Goal: Information Seeking & Learning: Check status

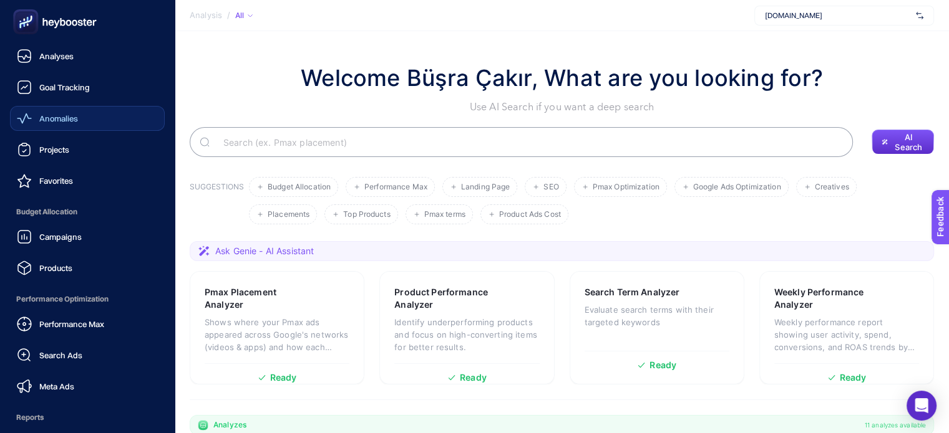
click at [66, 119] on span "Anomalies" at bounding box center [58, 119] width 39 height 10
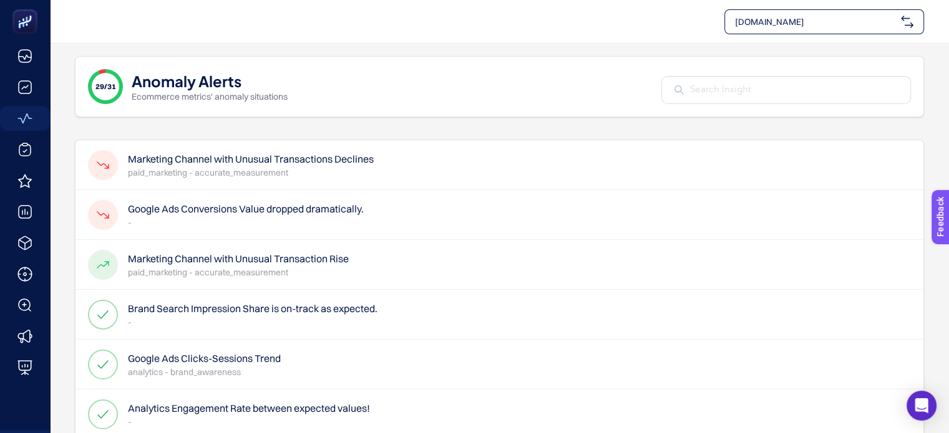
click at [244, 159] on h4 "Marketing Channel with Unusual Transactions Declines" at bounding box center [251, 159] width 246 height 15
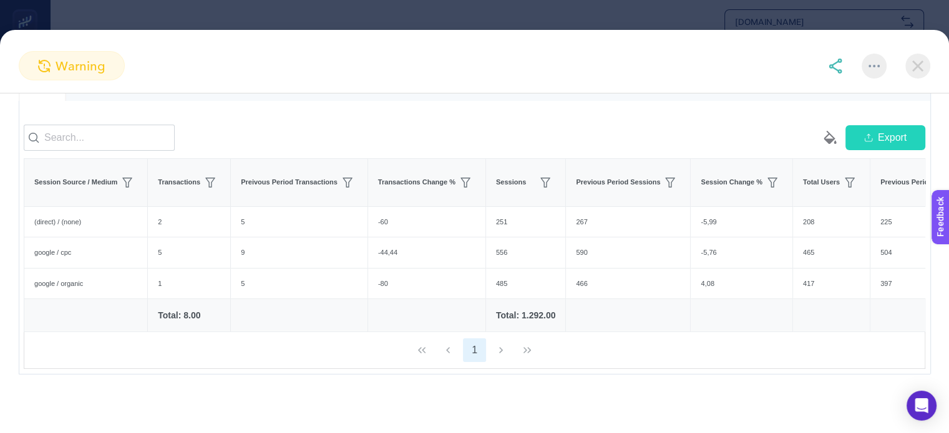
drag, startPoint x: 105, startPoint y: 141, endPoint x: 215, endPoint y: 100, distance: 117.6
click at [221, 87] on div "warning" at bounding box center [474, 72] width 949 height 42
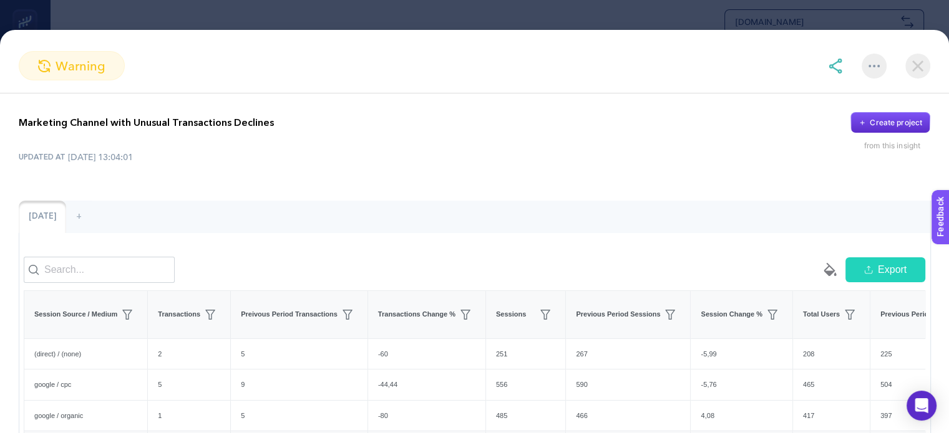
click at [248, 123] on p "Marketing Channel with Unusual Transactions Declines" at bounding box center [146, 122] width 255 height 15
click at [248, 124] on p "Marketing Channel with Unusual Transactions Declines" at bounding box center [146, 122] width 255 height 15
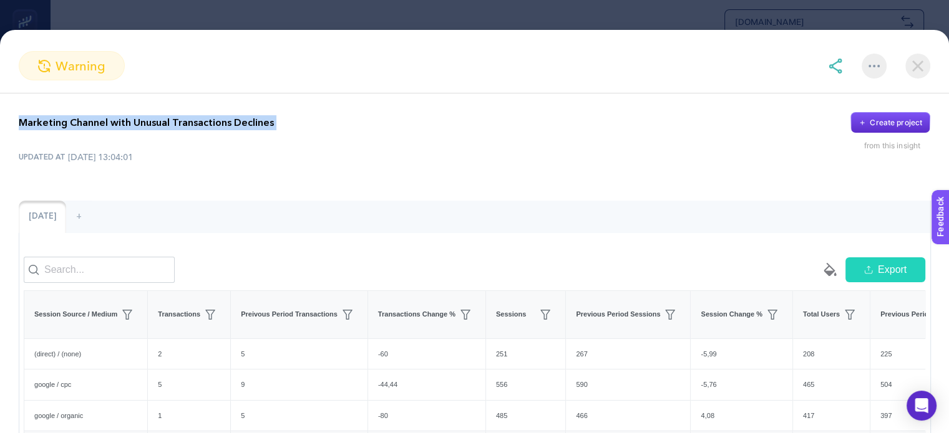
click at [249, 124] on p "Marketing Channel with Unusual Transactions Declines" at bounding box center [146, 122] width 255 height 15
click at [241, 130] on div at bounding box center [241, 130] width 0 height 0
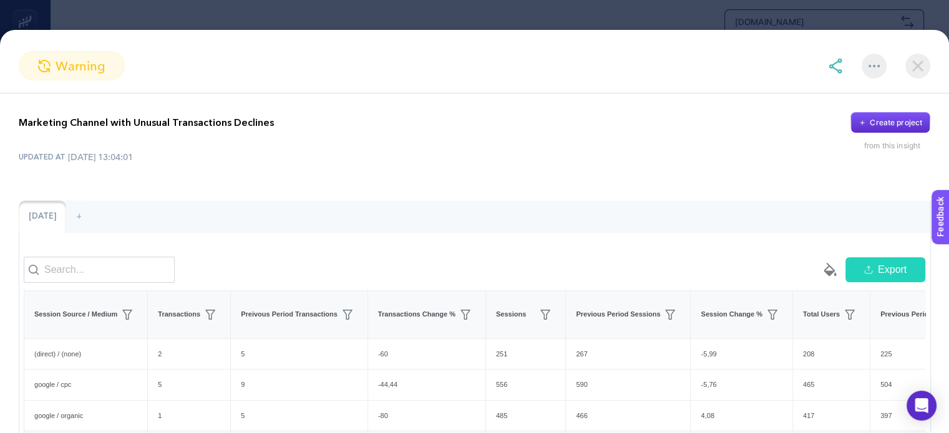
click at [630, 228] on div "[DATE] +" at bounding box center [474, 217] width 911 height 32
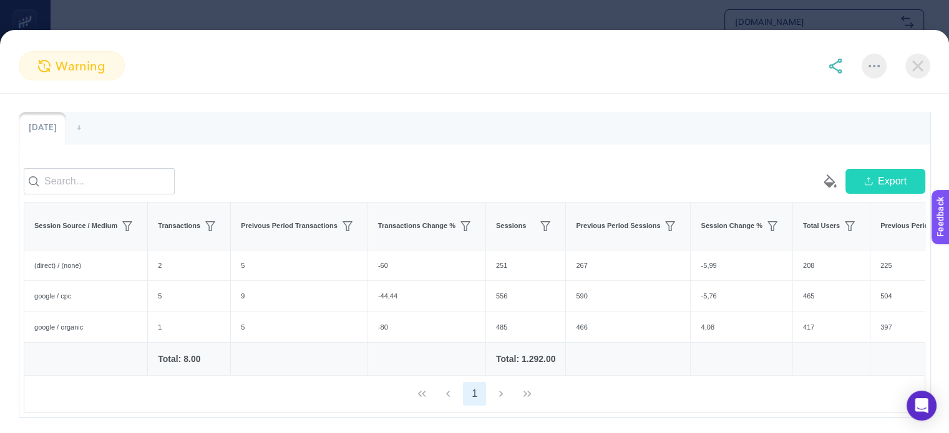
scroll to position [62, 0]
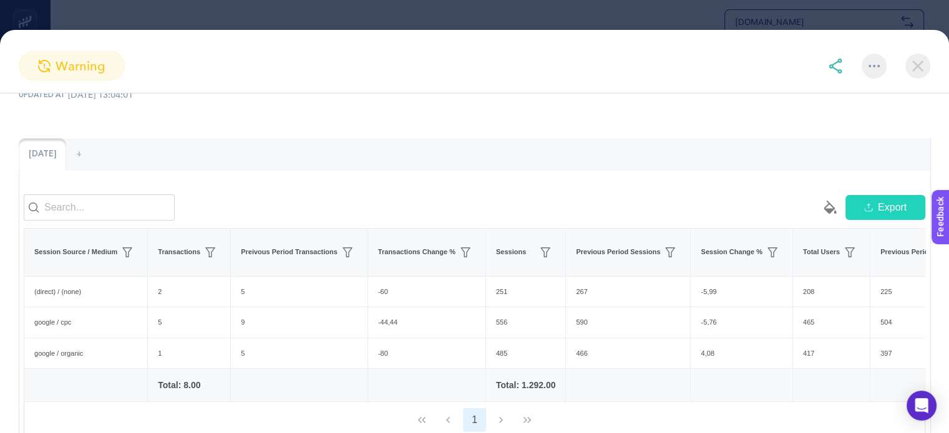
click at [919, 62] on img at bounding box center [917, 66] width 25 height 25
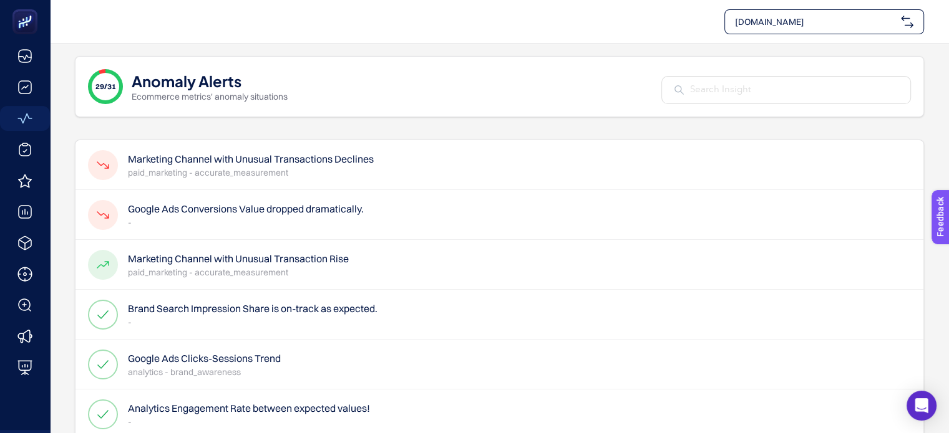
click at [306, 206] on h4 "Google Ads Conversions Value dropped dramatically." at bounding box center [246, 208] width 236 height 15
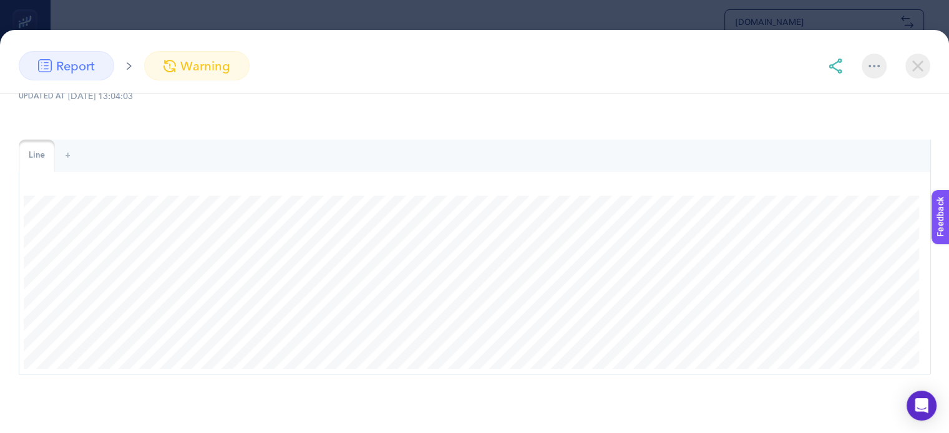
scroll to position [69, 0]
